Goal: Task Accomplishment & Management: Manage account settings

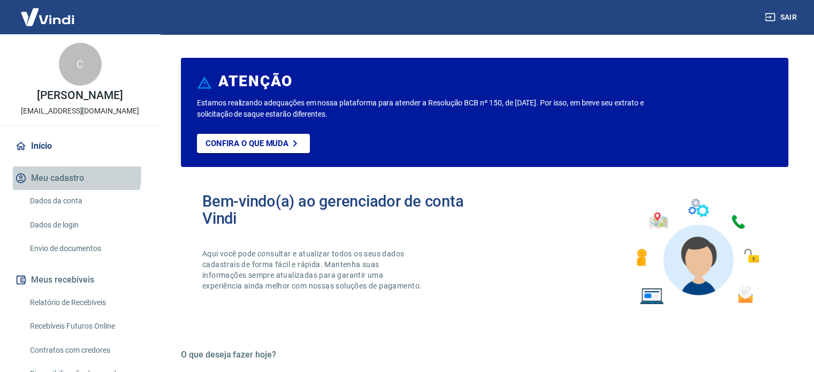
click at [71, 187] on button "Meu cadastro" at bounding box center [80, 178] width 134 height 24
click at [71, 209] on link "Dados da conta" at bounding box center [86, 201] width 121 height 22
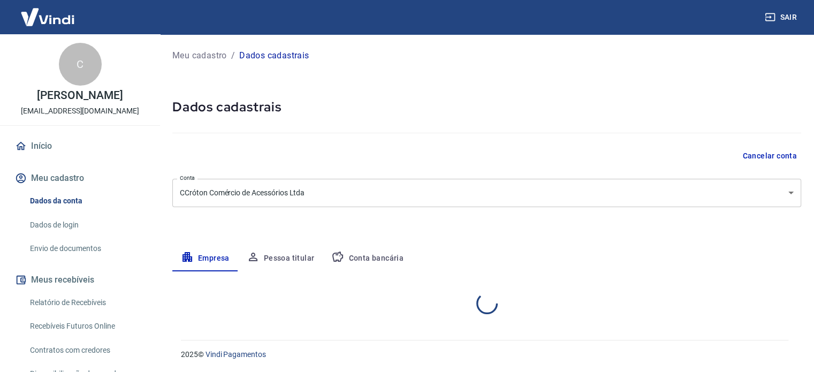
select select "SP"
select select "business"
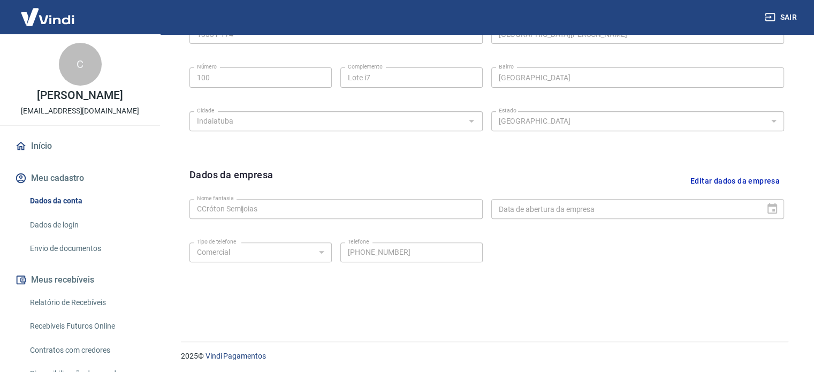
scroll to position [399, 0]
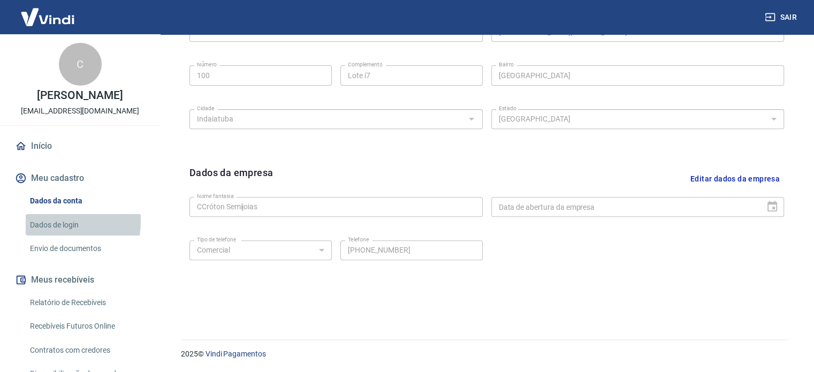
click at [51, 232] on link "Dados de login" at bounding box center [86, 225] width 121 height 22
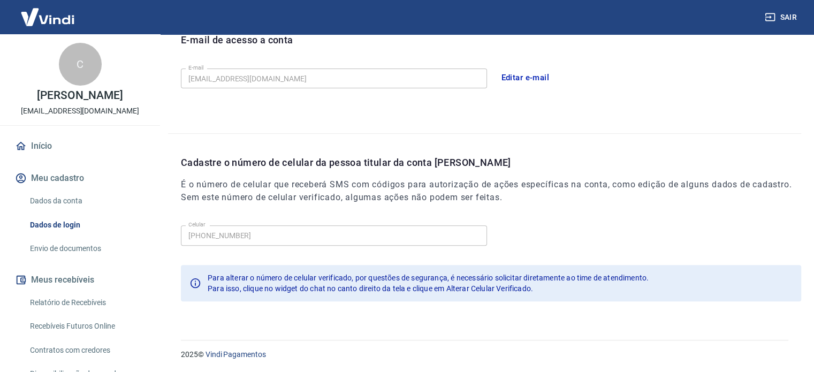
scroll to position [313, 0]
click at [73, 260] on link "Envio de documentos" at bounding box center [86, 249] width 121 height 22
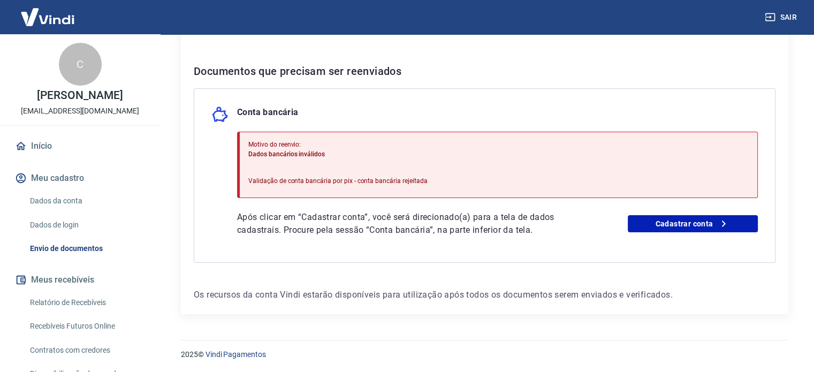
click at [489, 31] on div "Sair" at bounding box center [407, 17] width 814 height 34
click at [524, 47] on div "Para utilizar alguns recursos da sua conta [PERSON_NAME], é necessário enviar a…" at bounding box center [484, 97] width 607 height 434
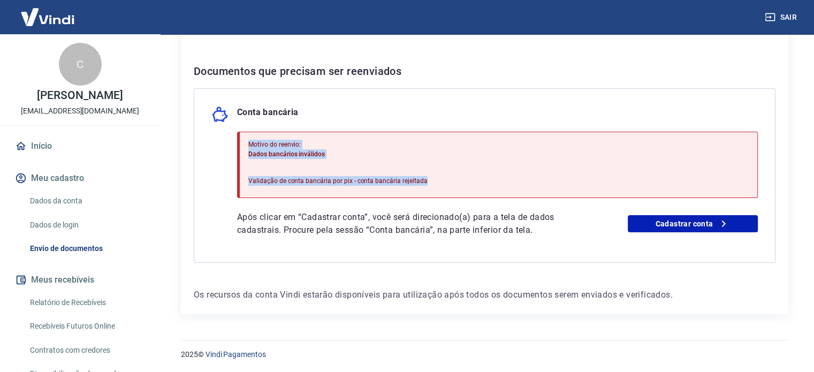
drag, startPoint x: 248, startPoint y: 145, endPoint x: 430, endPoint y: 182, distance: 186.2
click at [430, 182] on div "Motivo do reenvio: Dados bancários inválidos Validação de conta bancária por pi…" at bounding box center [497, 165] width 521 height 66
copy div "Motivo do reenvio: Dados bancários inválidos Validação de conta bancária por pi…"
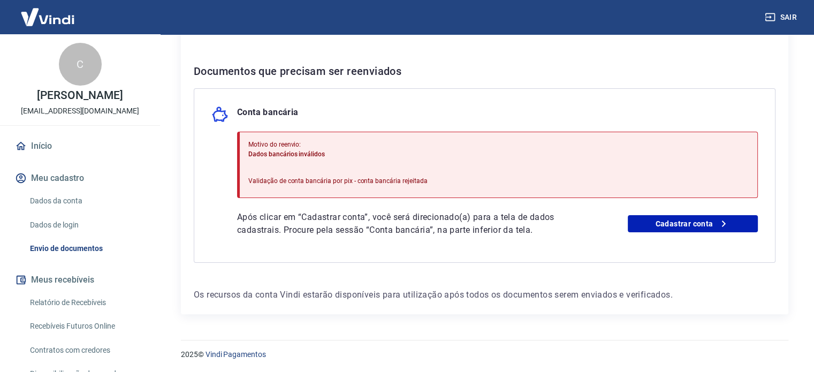
click at [538, 93] on div "Conta bancária Motivo do reenvio: Dados bancários inválidos Validação de conta …" at bounding box center [485, 175] width 582 height 174
click at [469, 106] on div "Conta bancária" at bounding box center [484, 114] width 546 height 17
click at [540, 226] on p "Após clicar em “Cadastrar conta”, você será direcionado(a) para a tela de dados…" at bounding box center [406, 224] width 338 height 26
